Goal: Navigation & Orientation: Find specific page/section

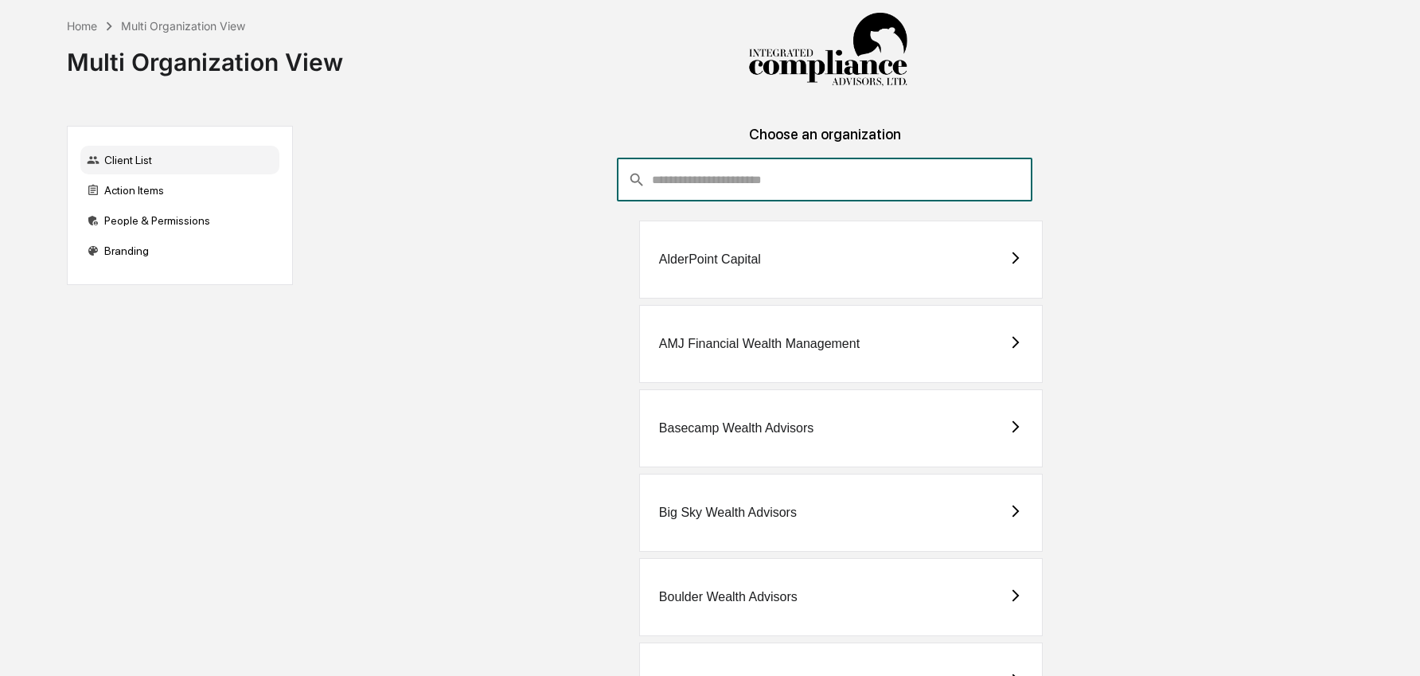
click at [803, 192] on input "consultant-dashboard__filter-organizations-search-bar" at bounding box center [842, 179] width 380 height 43
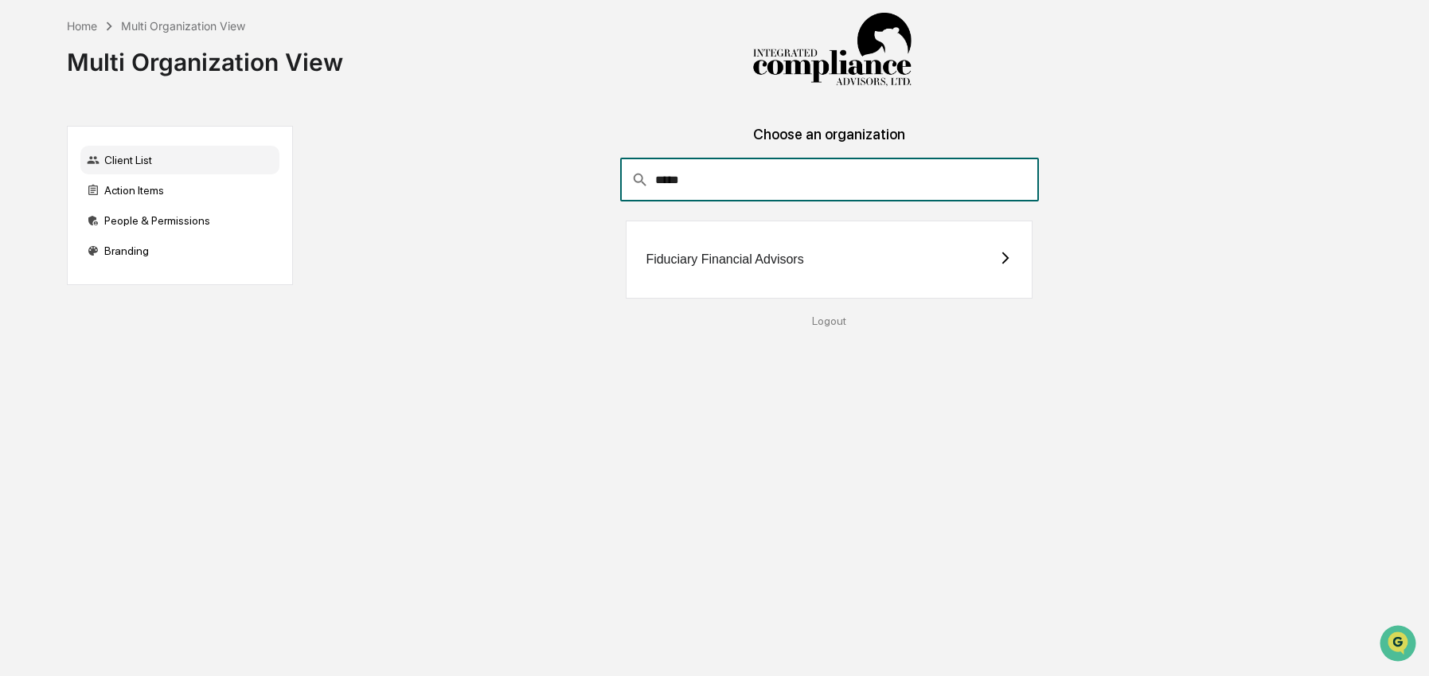
type input "*****"
click at [905, 267] on div "Fiduciary Financial Advisors" at bounding box center [829, 259] width 406 height 78
